Goal: Task Accomplishment & Management: Manage account settings

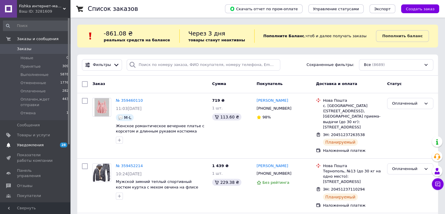
click at [36, 147] on span "Уведомления" at bounding box center [30, 144] width 27 height 5
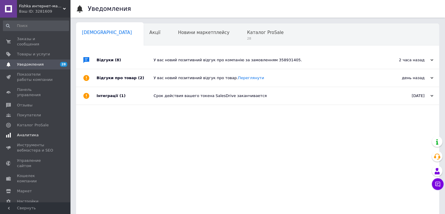
click at [27, 132] on span "Аналитика" at bounding box center [28, 134] width 22 height 5
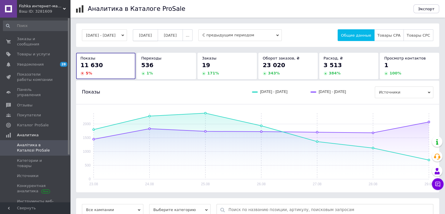
click at [152, 33] on span "[DATE]" at bounding box center [145, 35] width 13 height 4
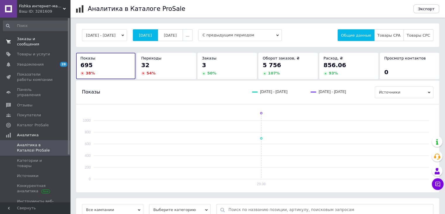
click at [53, 40] on span "Заказы и сообщения" at bounding box center [35, 41] width 37 height 11
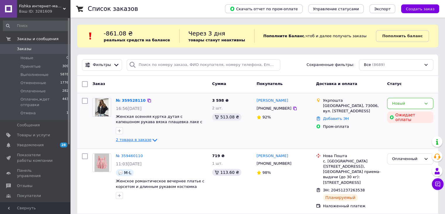
click at [139, 141] on span "2 товара в заказе" at bounding box center [133, 139] width 35 height 4
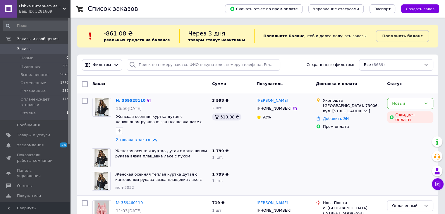
click at [123, 98] on link "№ 359528110" at bounding box center [131, 100] width 30 height 4
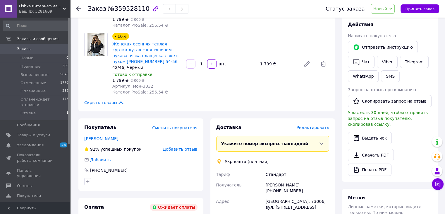
scroll to position [45, 0]
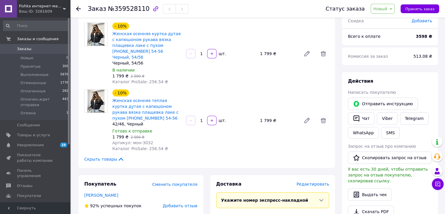
click at [50, 49] on span "Заказы" at bounding box center [35, 48] width 37 height 5
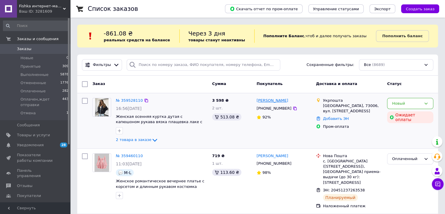
click at [263, 101] on link "[PERSON_NAME]" at bounding box center [273, 101] width 32 height 6
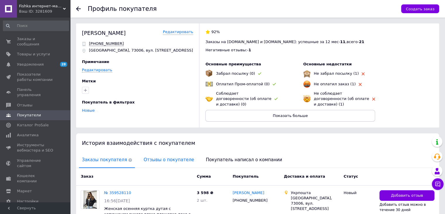
click at [155, 155] on span "Отзывы о покупателе" at bounding box center [169, 159] width 56 height 15
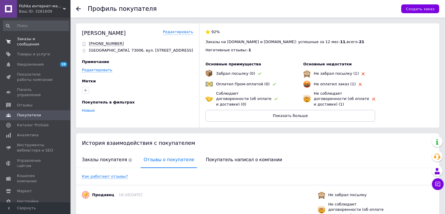
click at [46, 42] on link "Заказы и сообщения 0 0" at bounding box center [36, 41] width 72 height 15
